Goal: Transaction & Acquisition: Purchase product/service

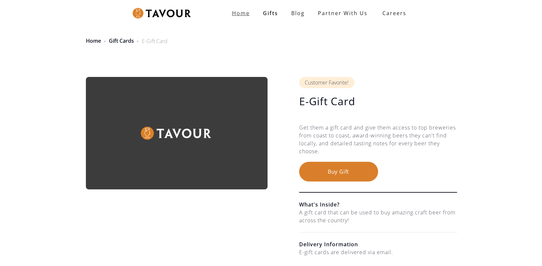
click at [244, 13] on strong "Home" at bounding box center [241, 13] width 18 height 7
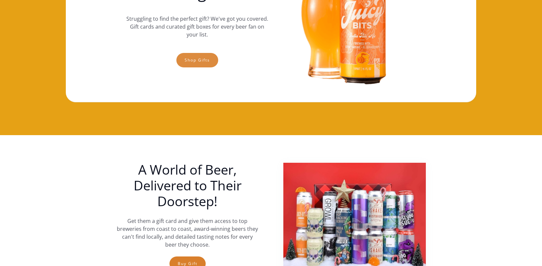
click at [193, 59] on link "Shop gifts" at bounding box center [197, 60] width 42 height 14
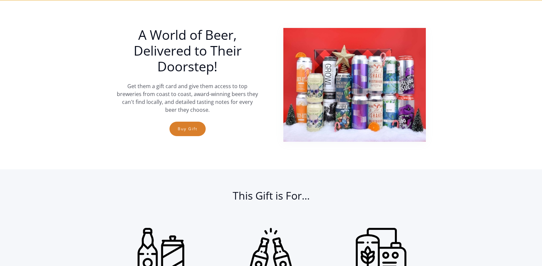
scroll to position [240, 0]
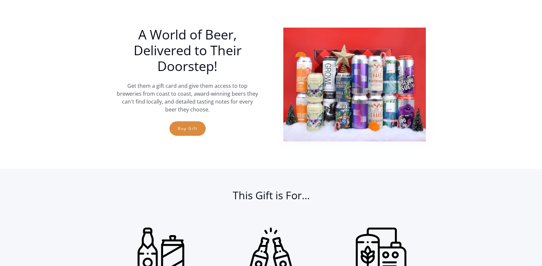
click at [191, 126] on link "Buy Gift" at bounding box center [187, 128] width 36 height 14
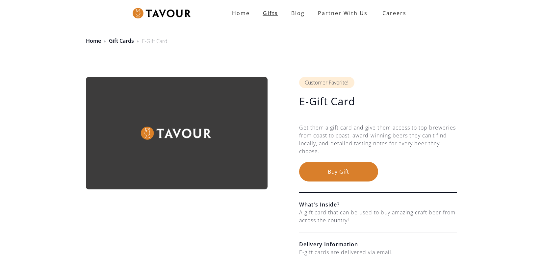
click at [267, 12] on link "Gifts" at bounding box center [270, 13] width 28 height 13
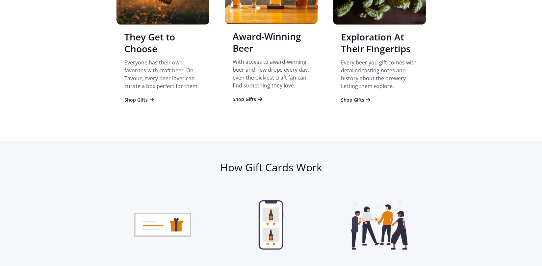
scroll to position [683, 0]
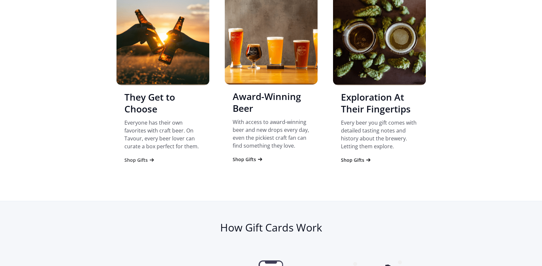
click at [142, 160] on div "Shop Gifts" at bounding box center [135, 160] width 23 height 7
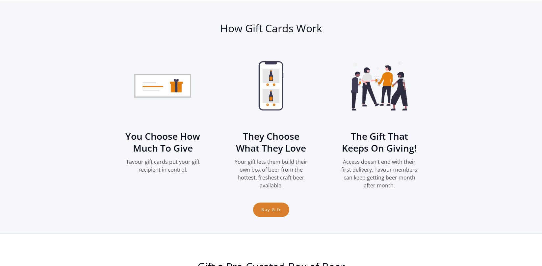
scroll to position [884, 0]
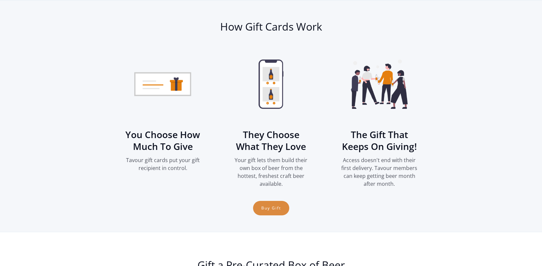
click at [265, 209] on link "Buy Gift" at bounding box center [271, 208] width 36 height 14
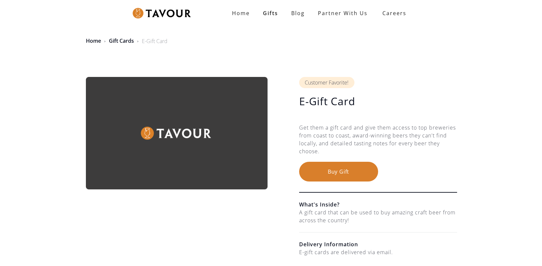
click at [334, 170] on button "Buy Gift" at bounding box center [338, 172] width 79 height 20
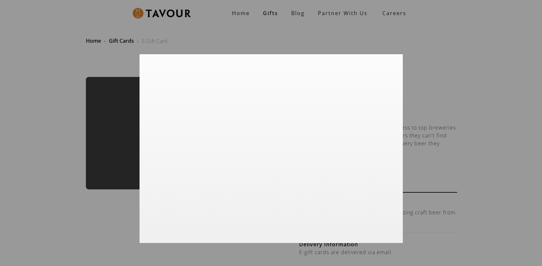
click at [328, 31] on div at bounding box center [271, 133] width 542 height 266
